Goal: Check status: Check status

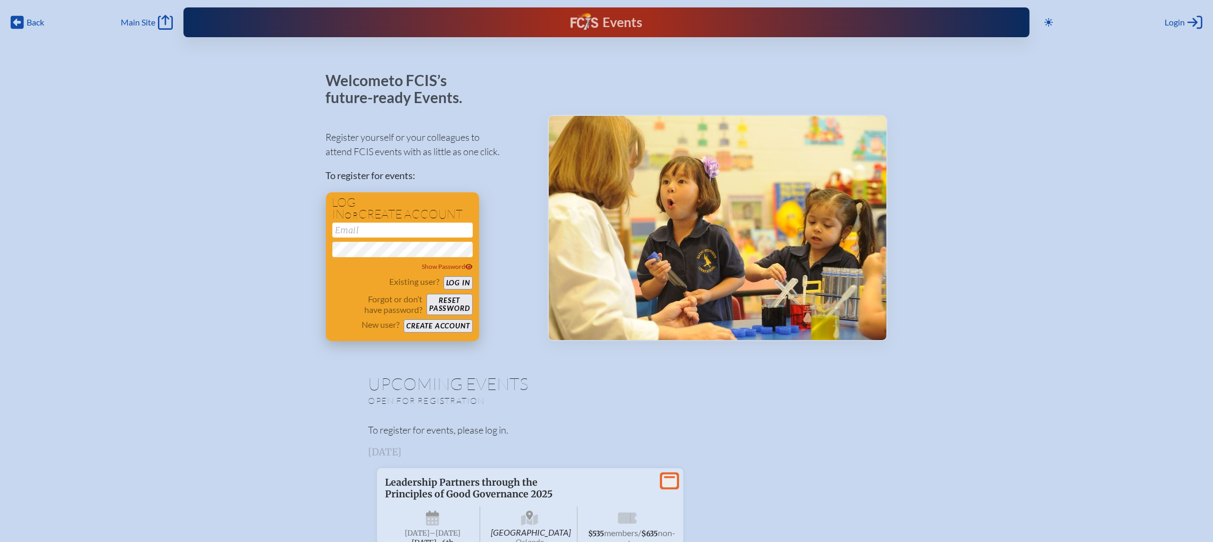
type input "[EMAIL_ADDRESS][DOMAIN_NAME]"
click at [453, 279] on button "Log in" at bounding box center [457, 283] width 29 height 13
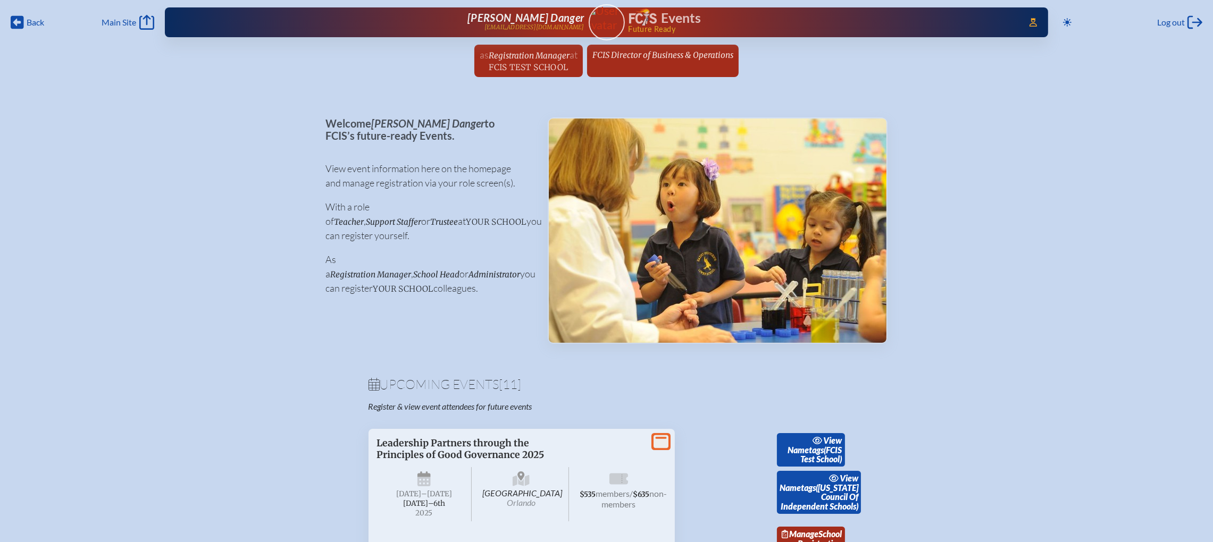
click at [612, 56] on span "FCIS Director of Business & Operations" at bounding box center [662, 55] width 141 height 10
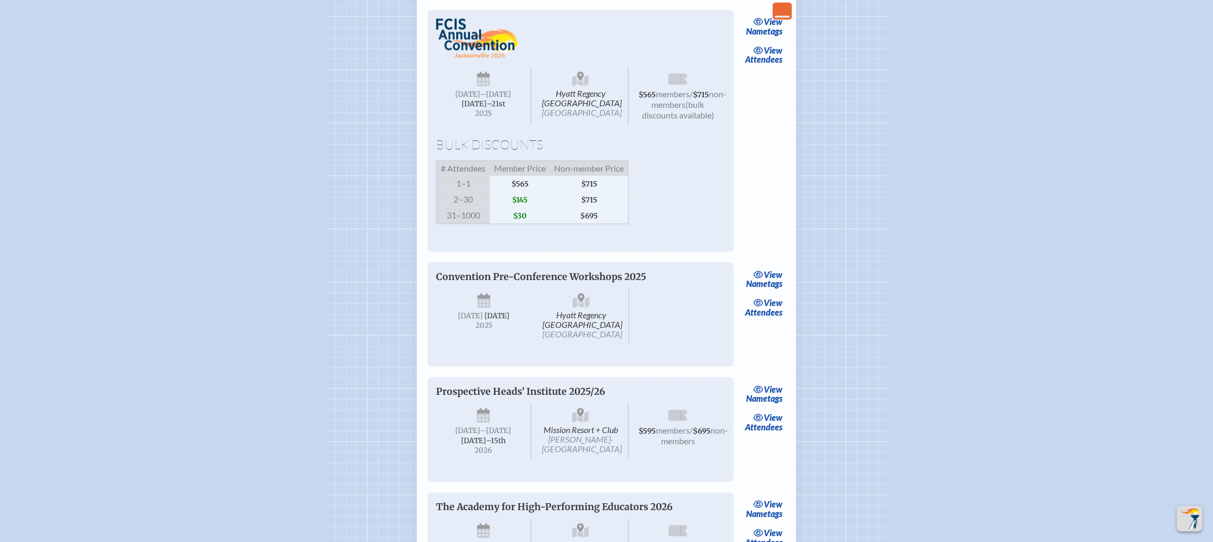
scroll to position [1117, 0]
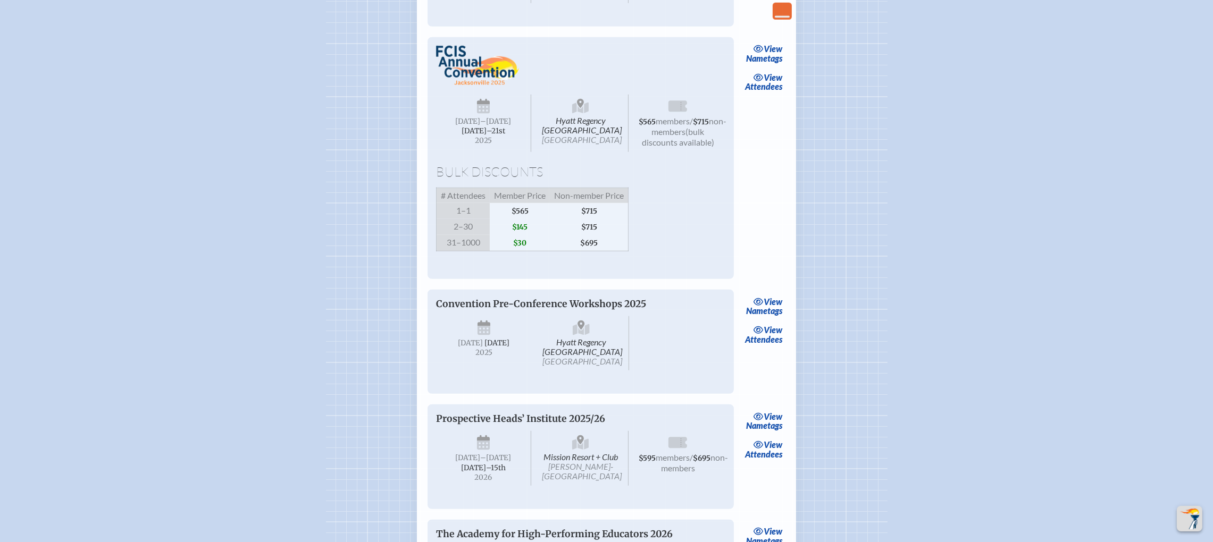
click at [768, 95] on link "view Attendees" at bounding box center [763, 82] width 43 height 24
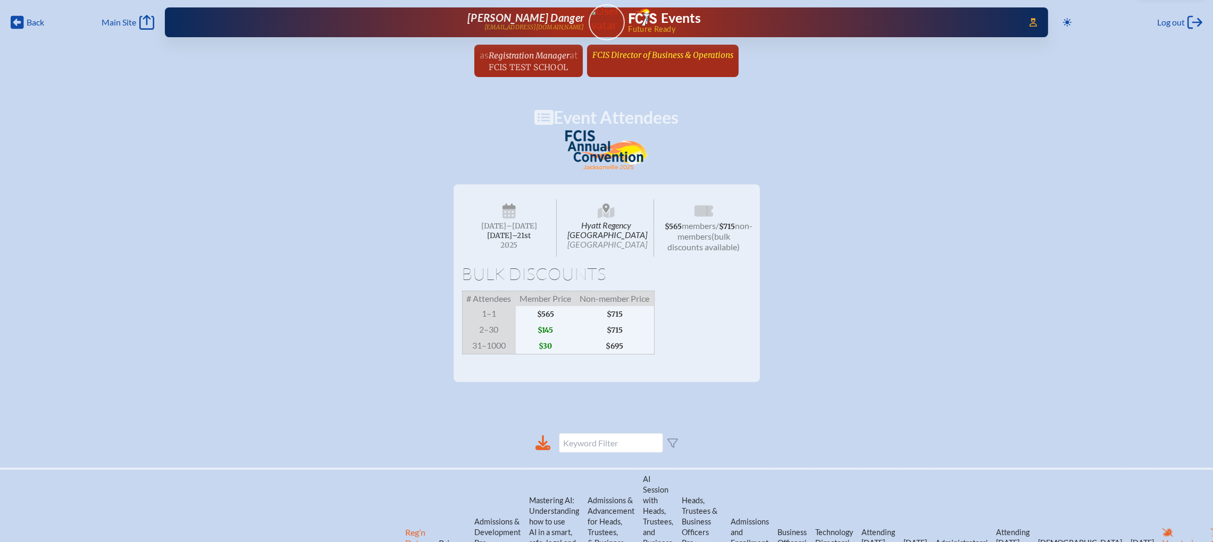
click at [656, 52] on span "FCIS Director of Business & Operations" at bounding box center [662, 55] width 141 height 10
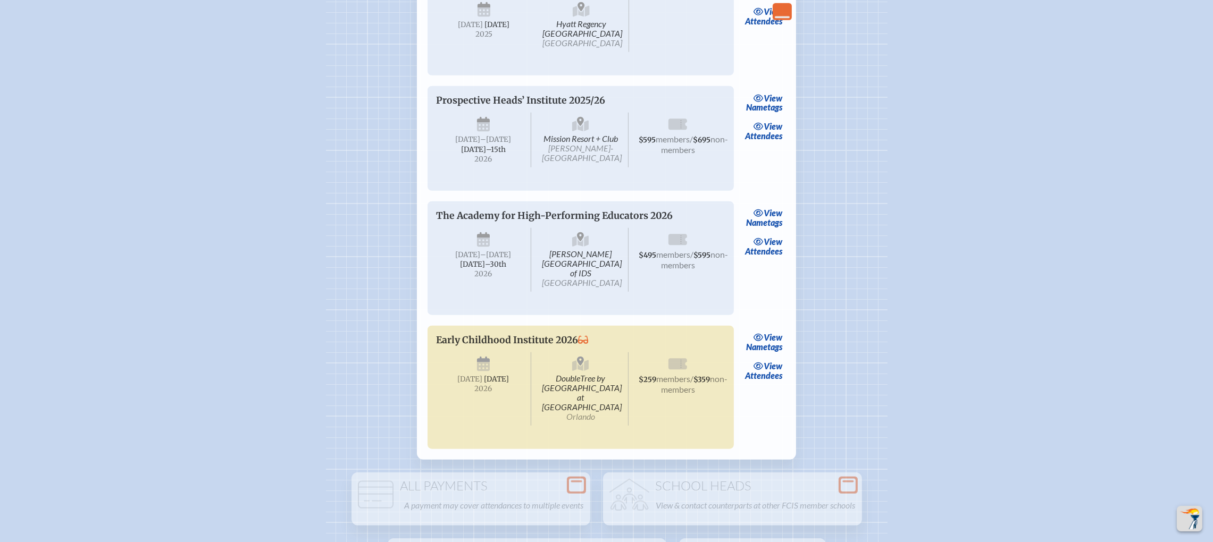
scroll to position [1276, 0]
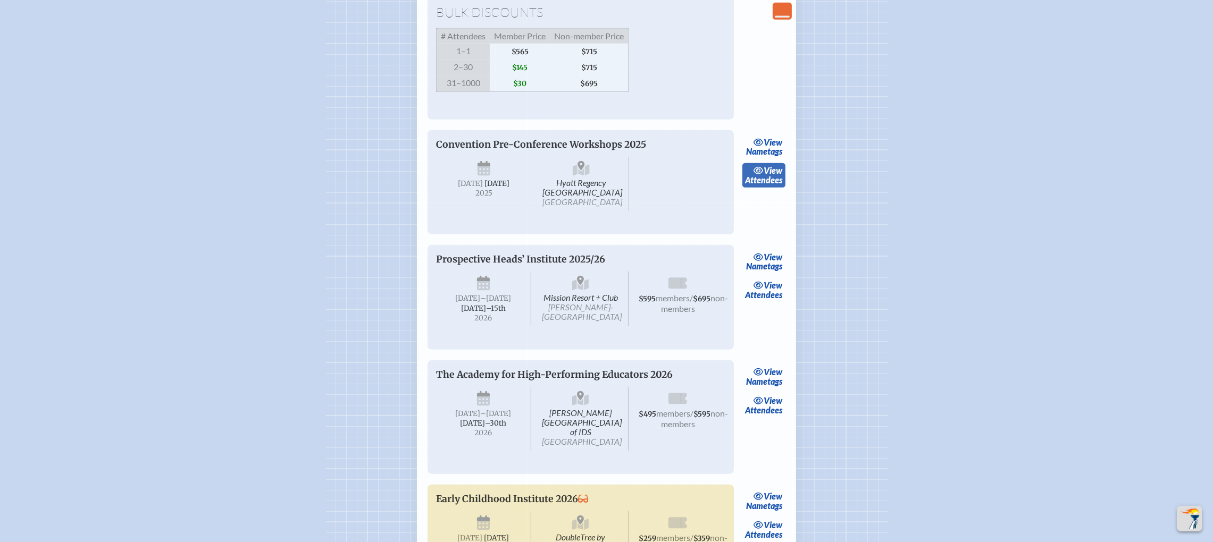
click at [768, 175] on span "view" at bounding box center [773, 170] width 19 height 10
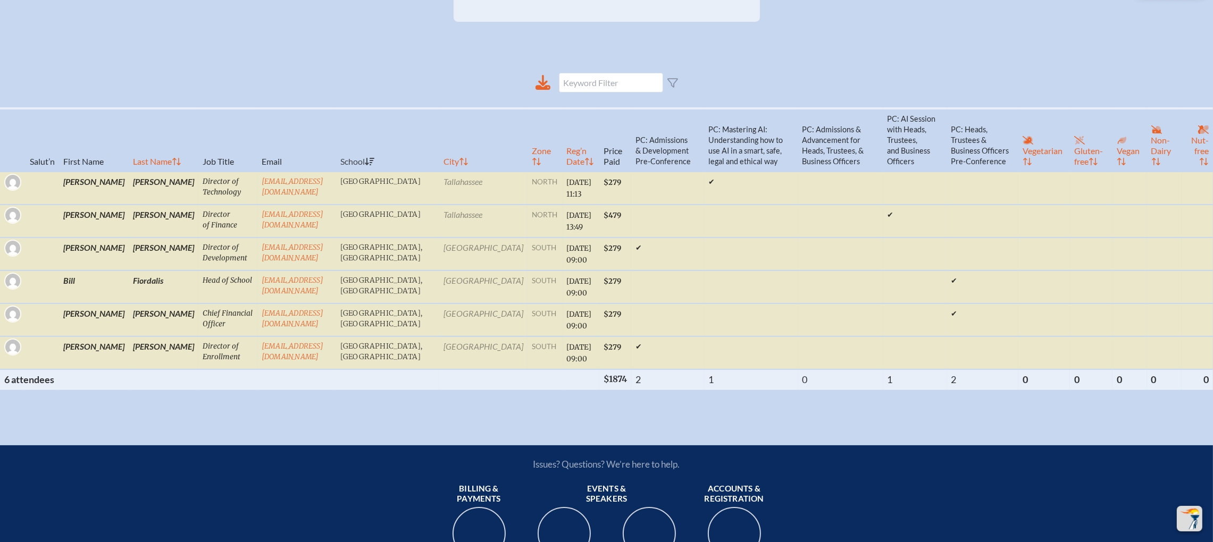
scroll to position [239, 12]
